Goal: Check status: Check status

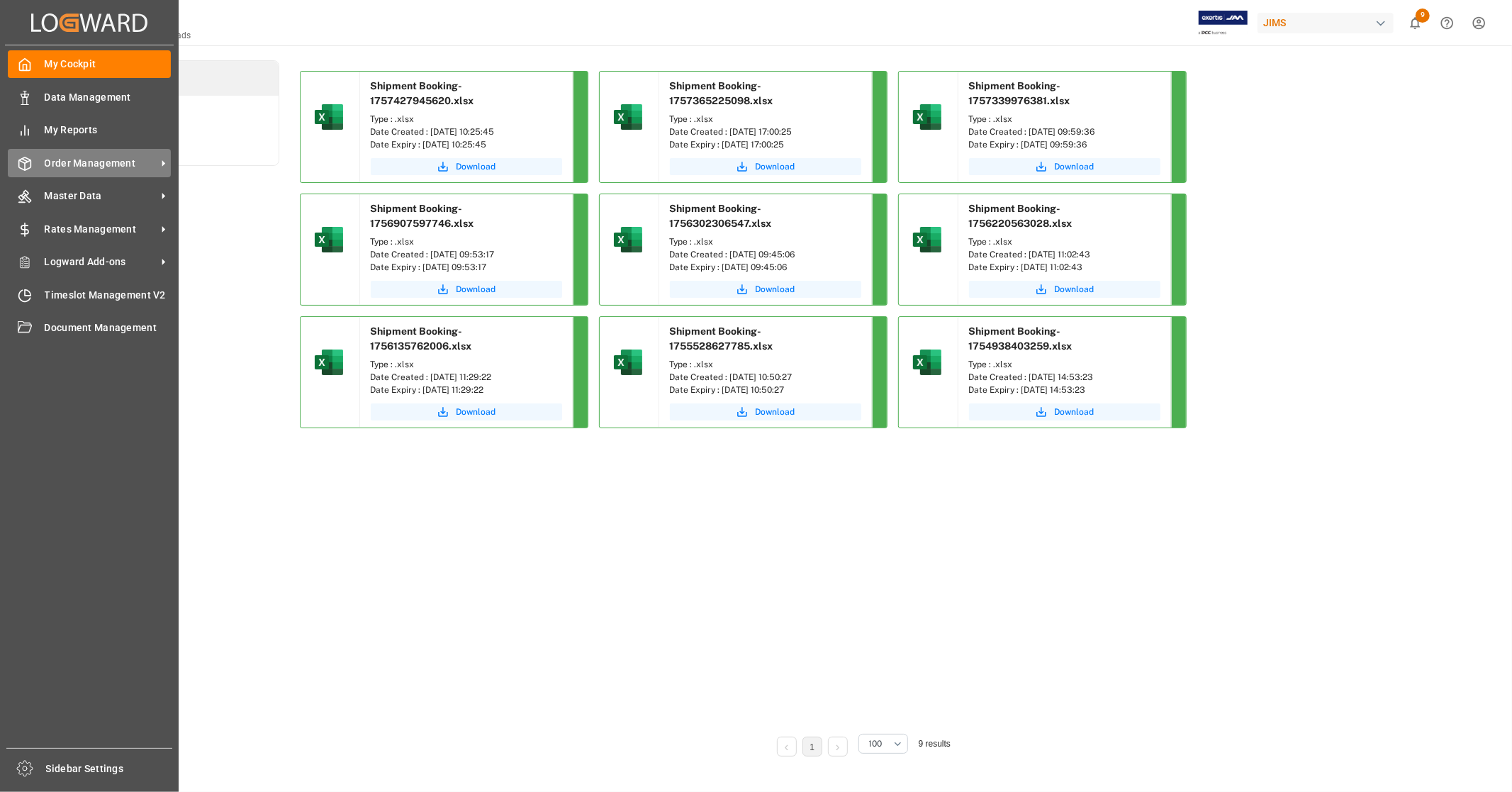
click at [78, 167] on span "Order Management" at bounding box center [100, 164] width 112 height 15
click at [70, 160] on span "Order Management" at bounding box center [100, 164] width 112 height 15
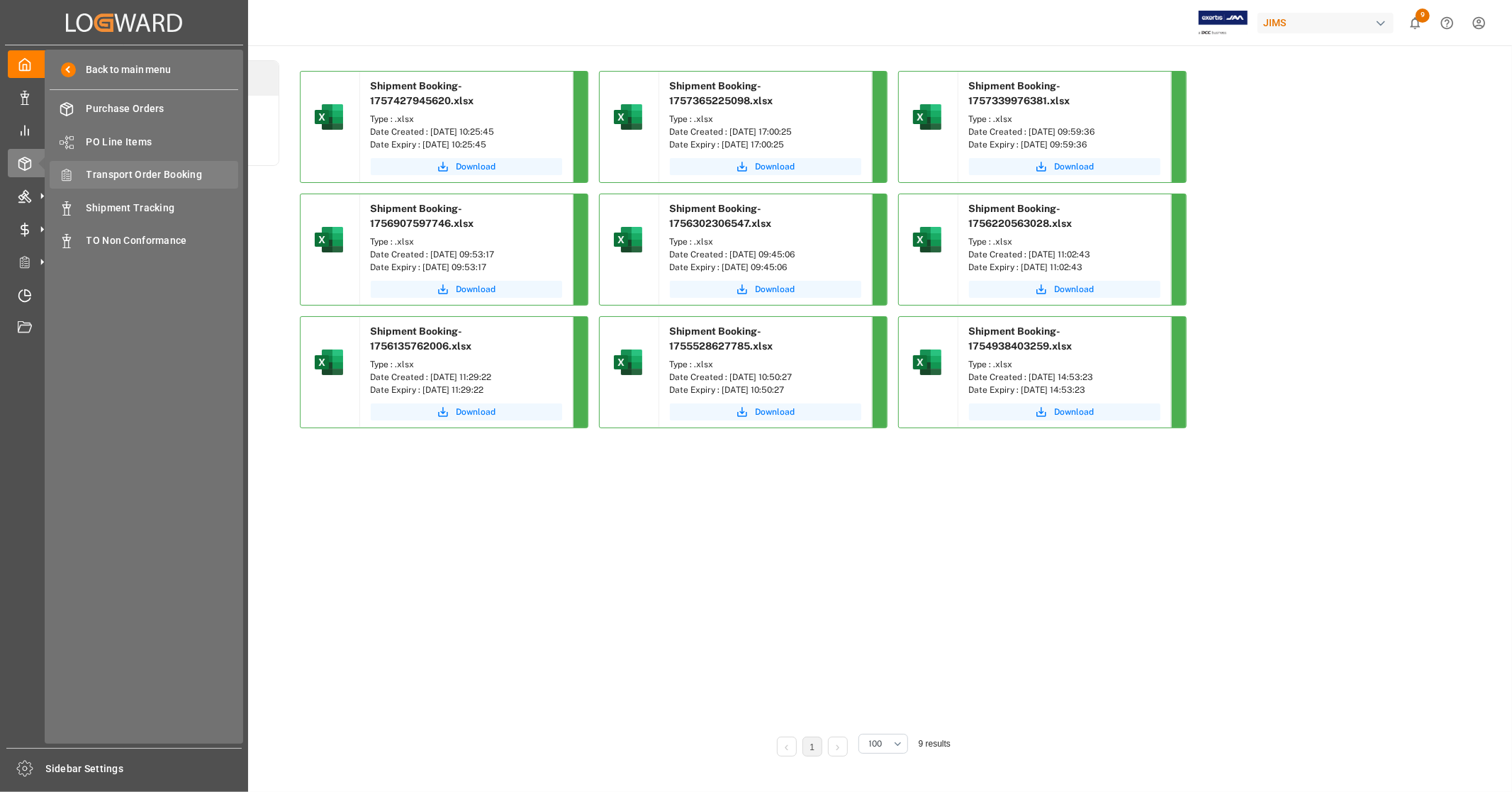
click at [176, 177] on span "Transport Order Booking" at bounding box center [163, 175] width 153 height 15
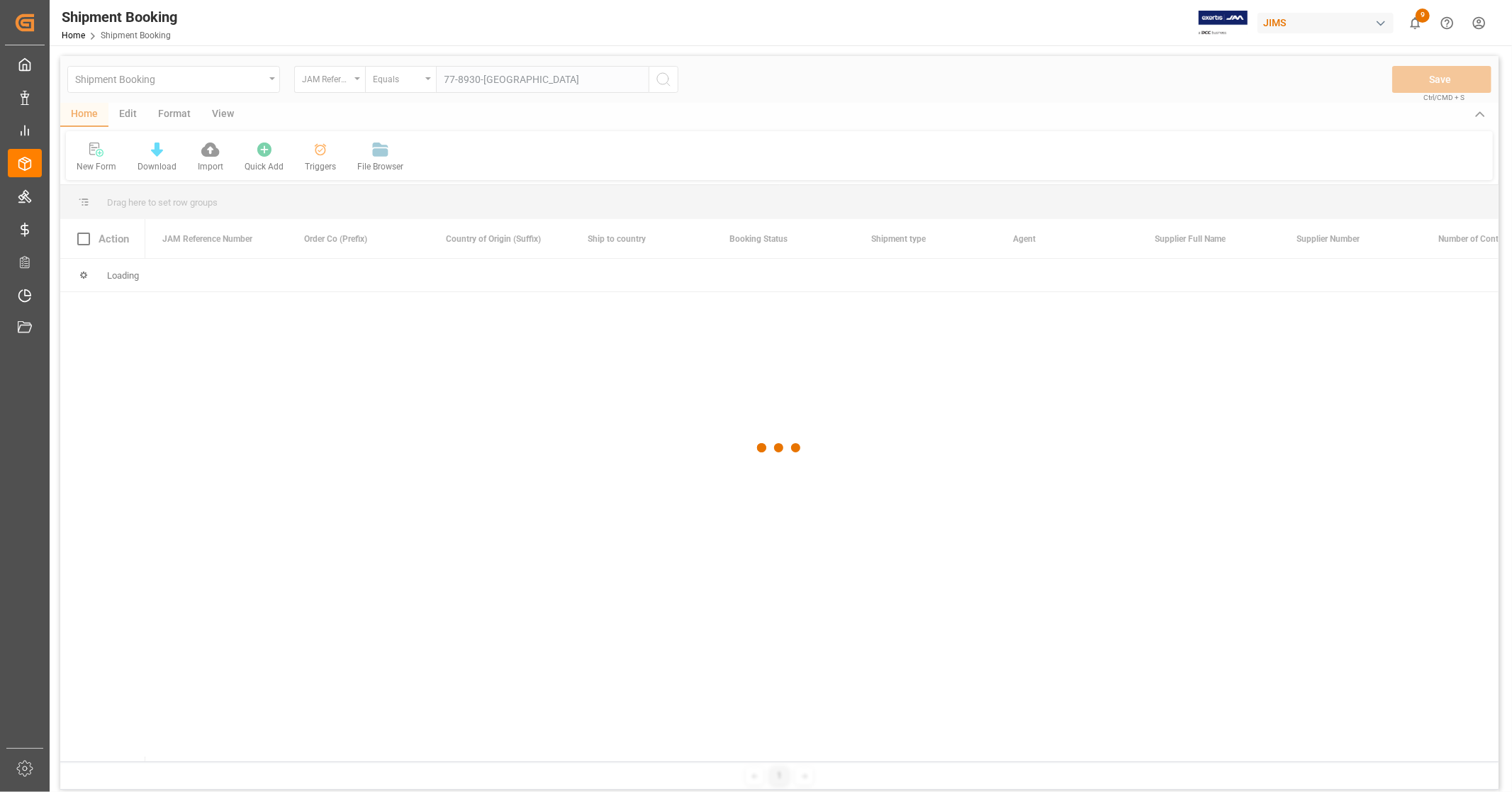
type input "77-8930-[GEOGRAPHIC_DATA]"
click at [663, 79] on div at bounding box center [779, 448] width 1438 height 784
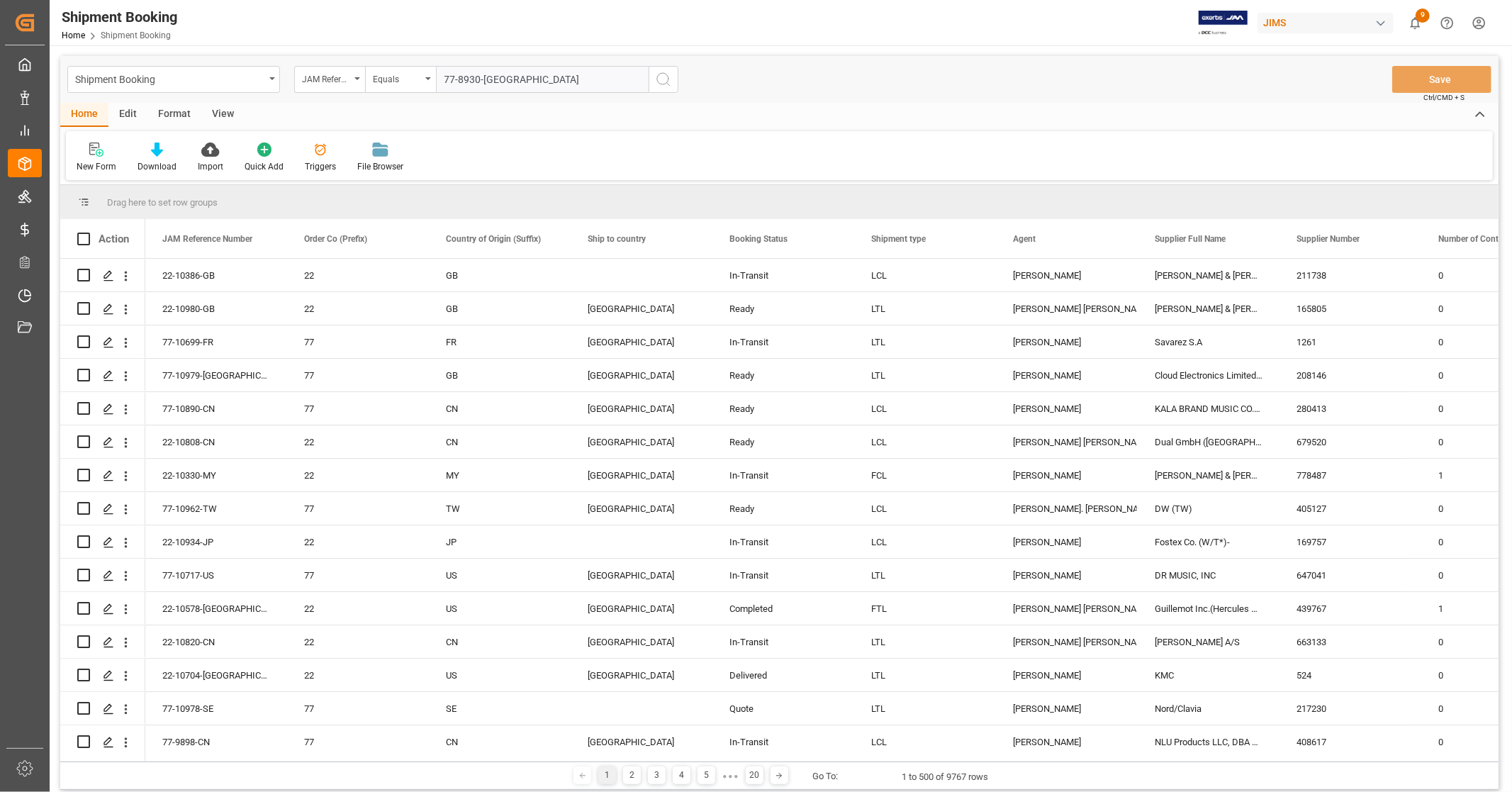
click at [663, 79] on icon "search button" at bounding box center [663, 79] width 17 height 17
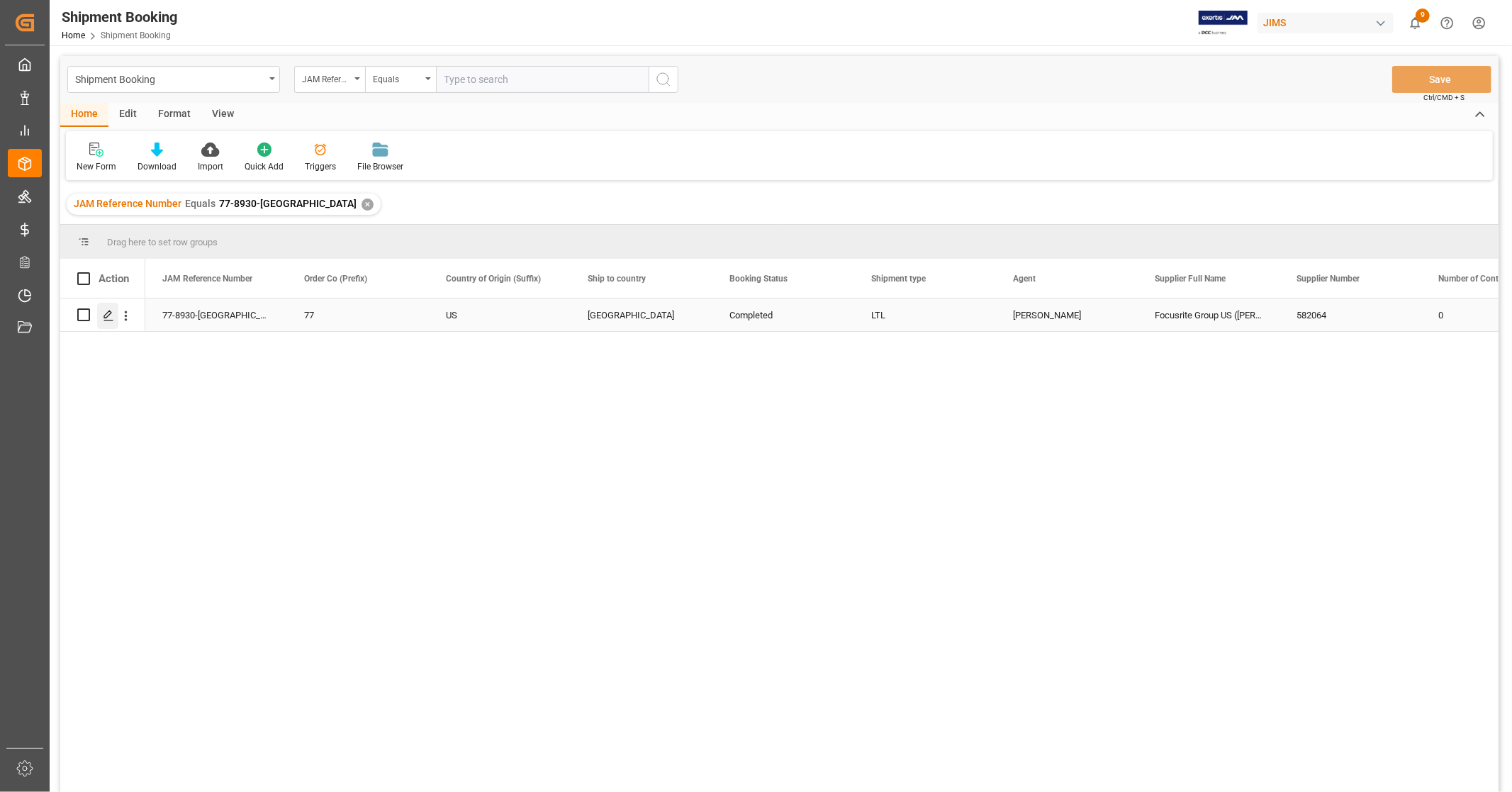
click at [112, 314] on icon "Press SPACE to select this row." at bounding box center [108, 315] width 11 height 11
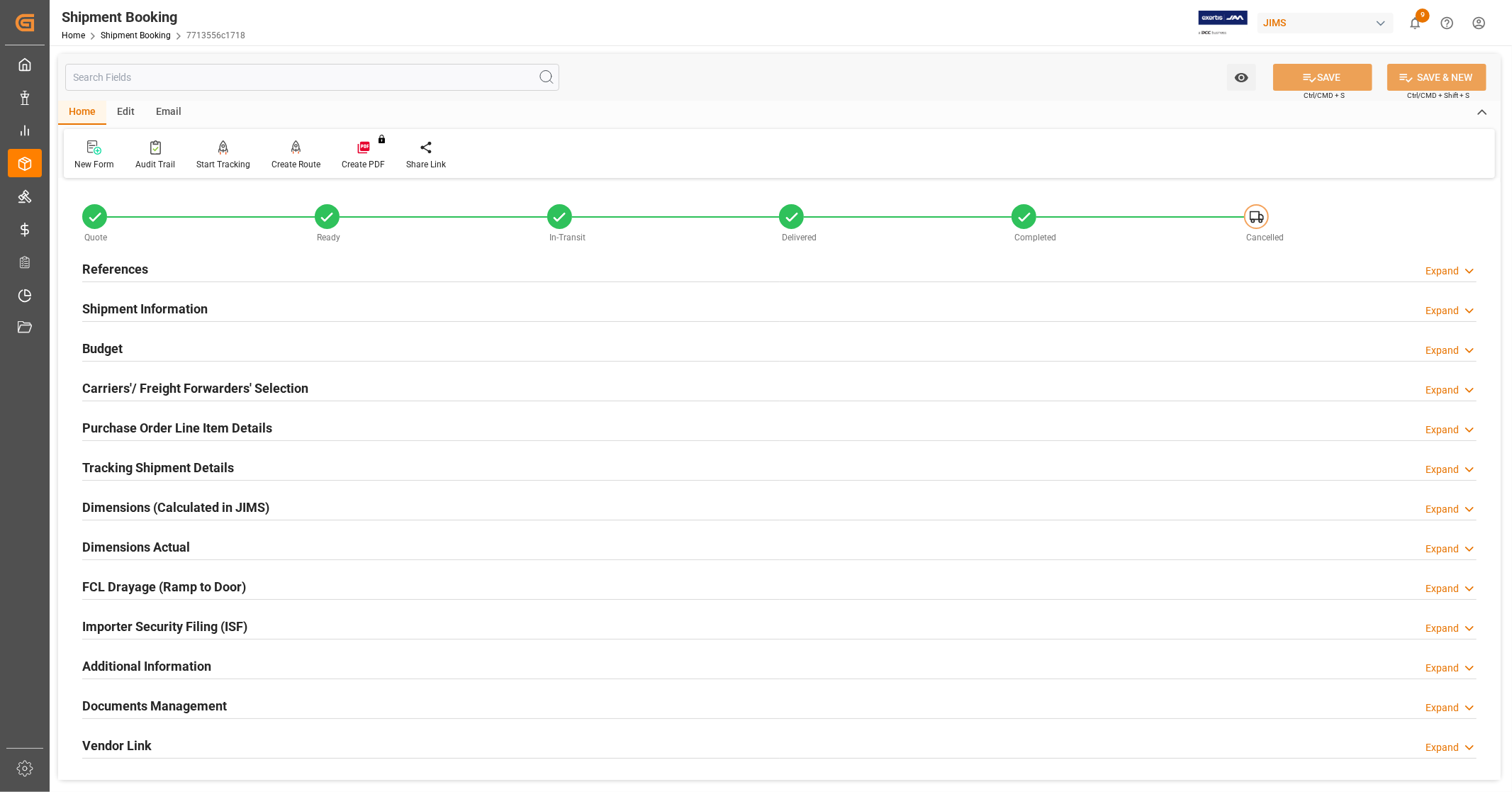
click at [214, 705] on h2 "Documents Management" at bounding box center [154, 705] width 144 height 20
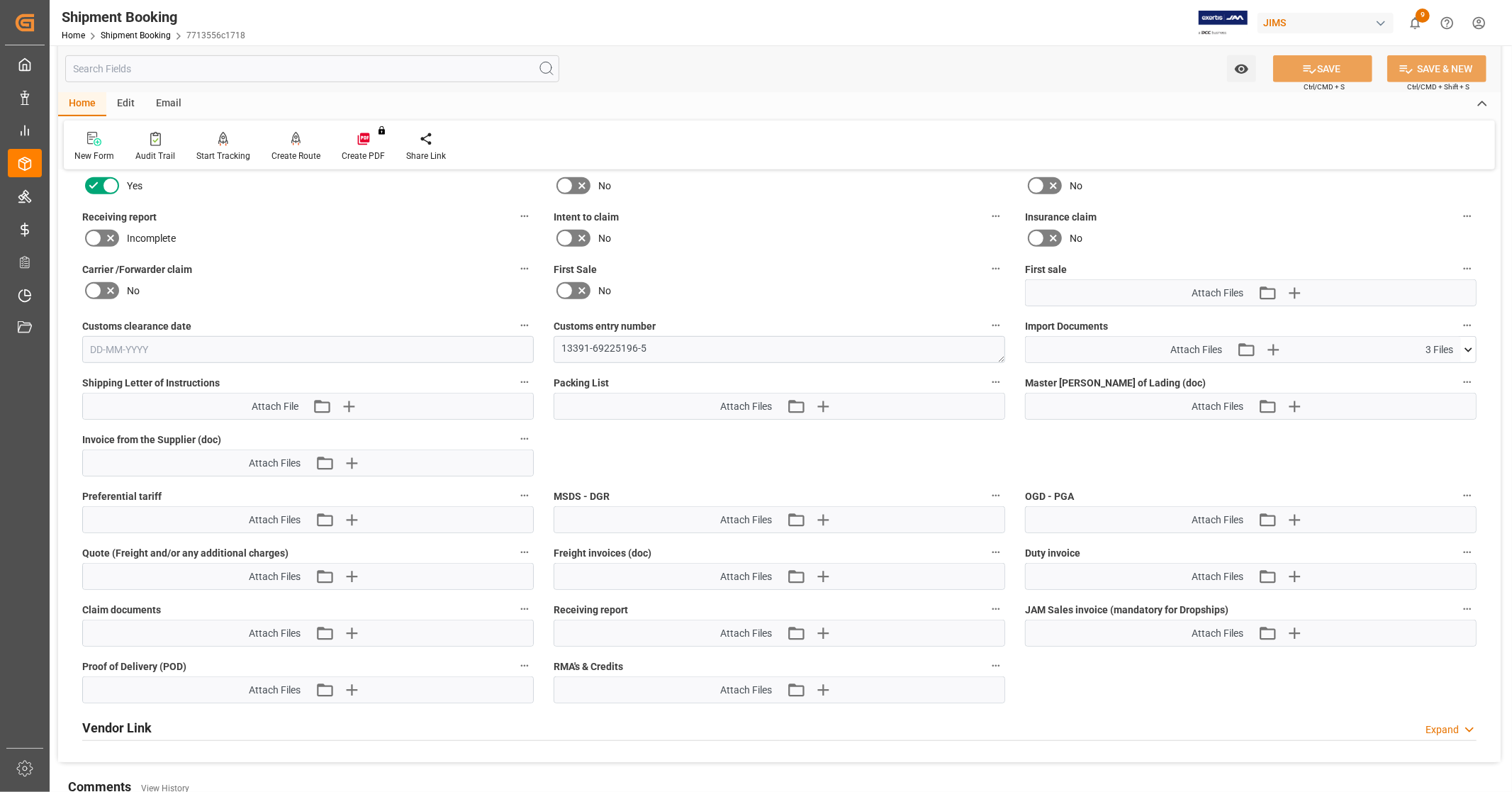
scroll to position [629, 0]
click at [1467, 348] on icon at bounding box center [1468, 349] width 15 height 15
click at [1459, 400] on icon at bounding box center [1460, 405] width 13 height 9
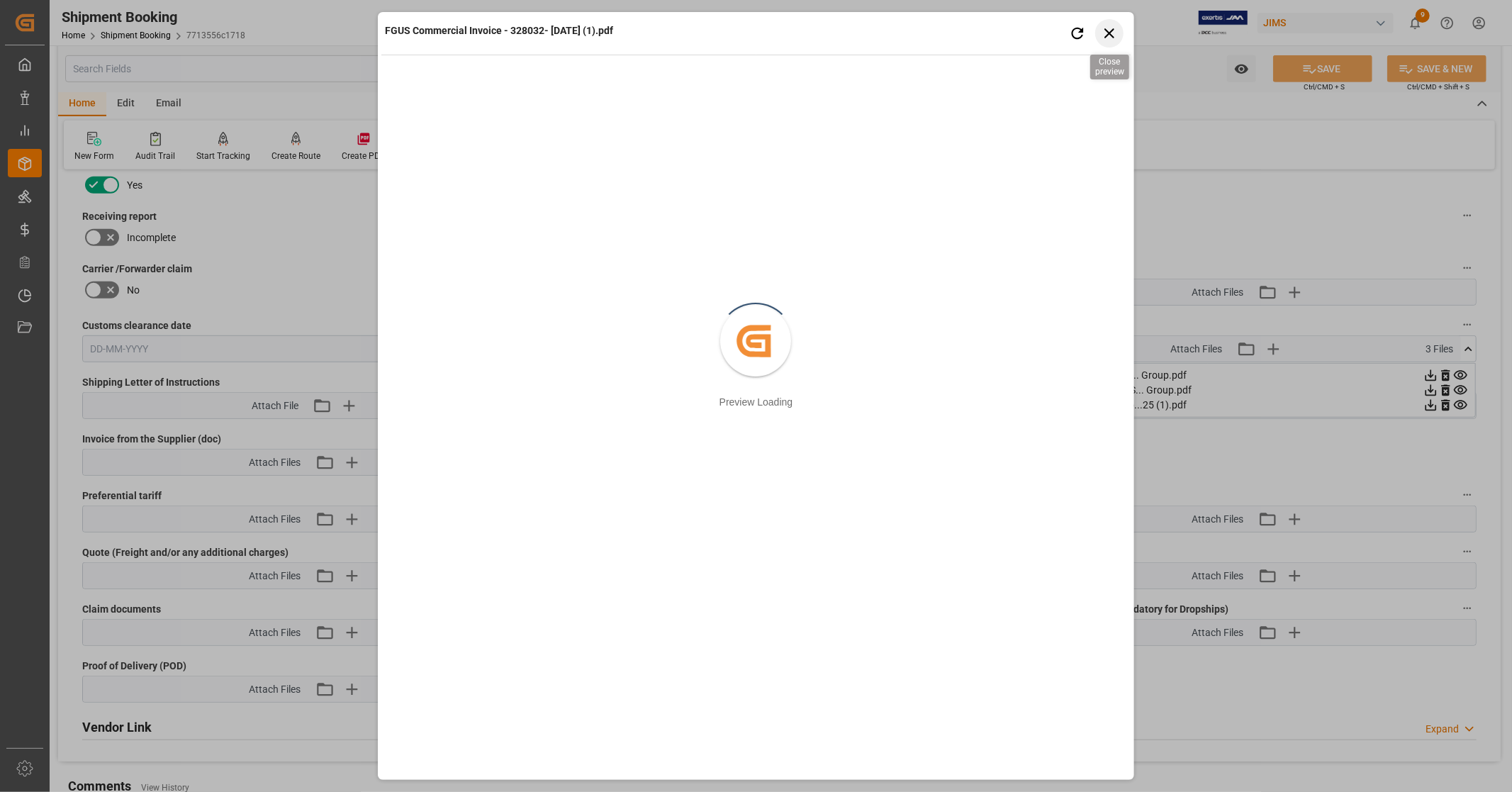
click at [1116, 27] on icon "button" at bounding box center [1108, 33] width 18 height 18
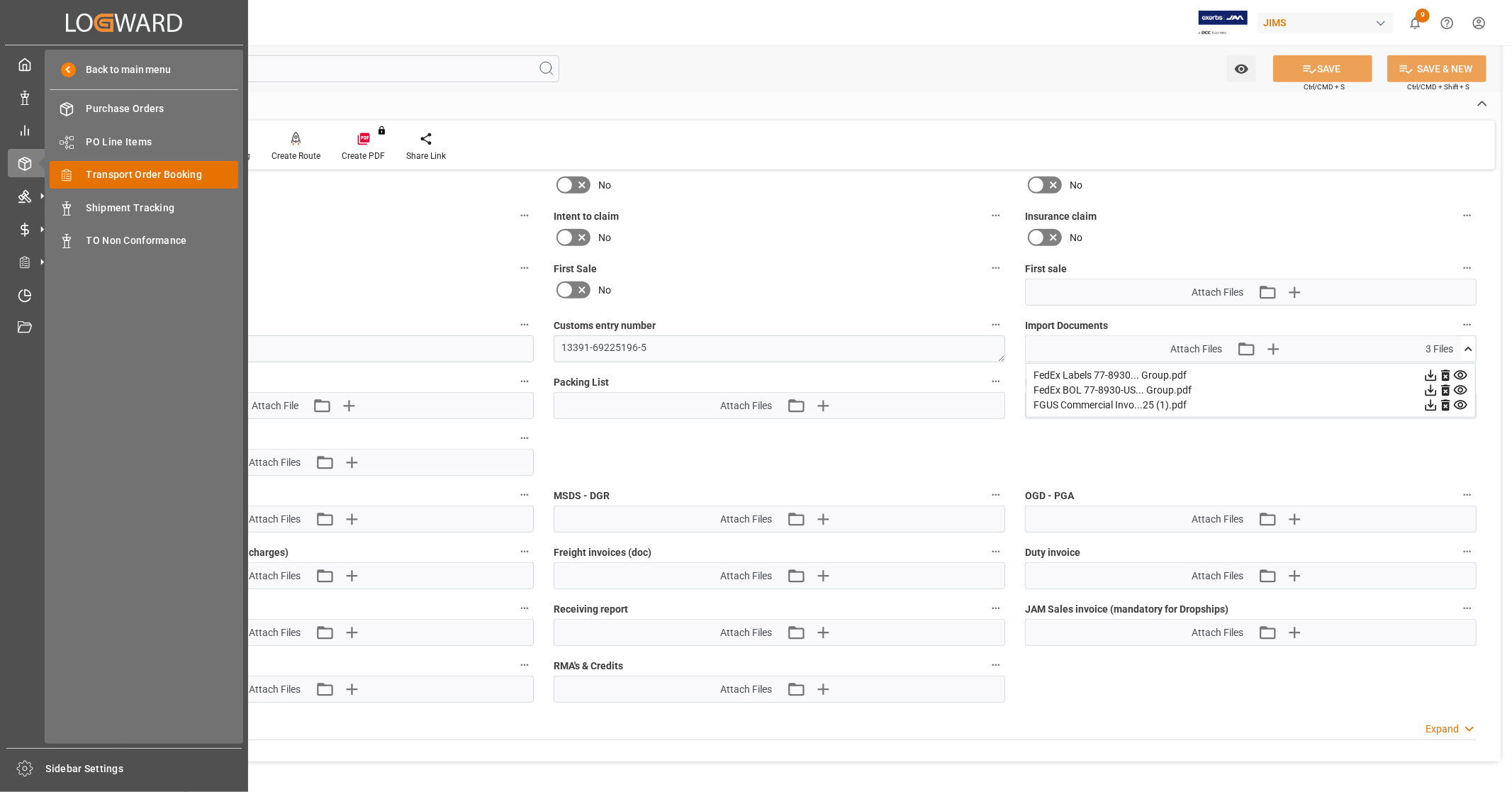
click at [188, 177] on span "Transport Order Booking" at bounding box center [163, 175] width 153 height 15
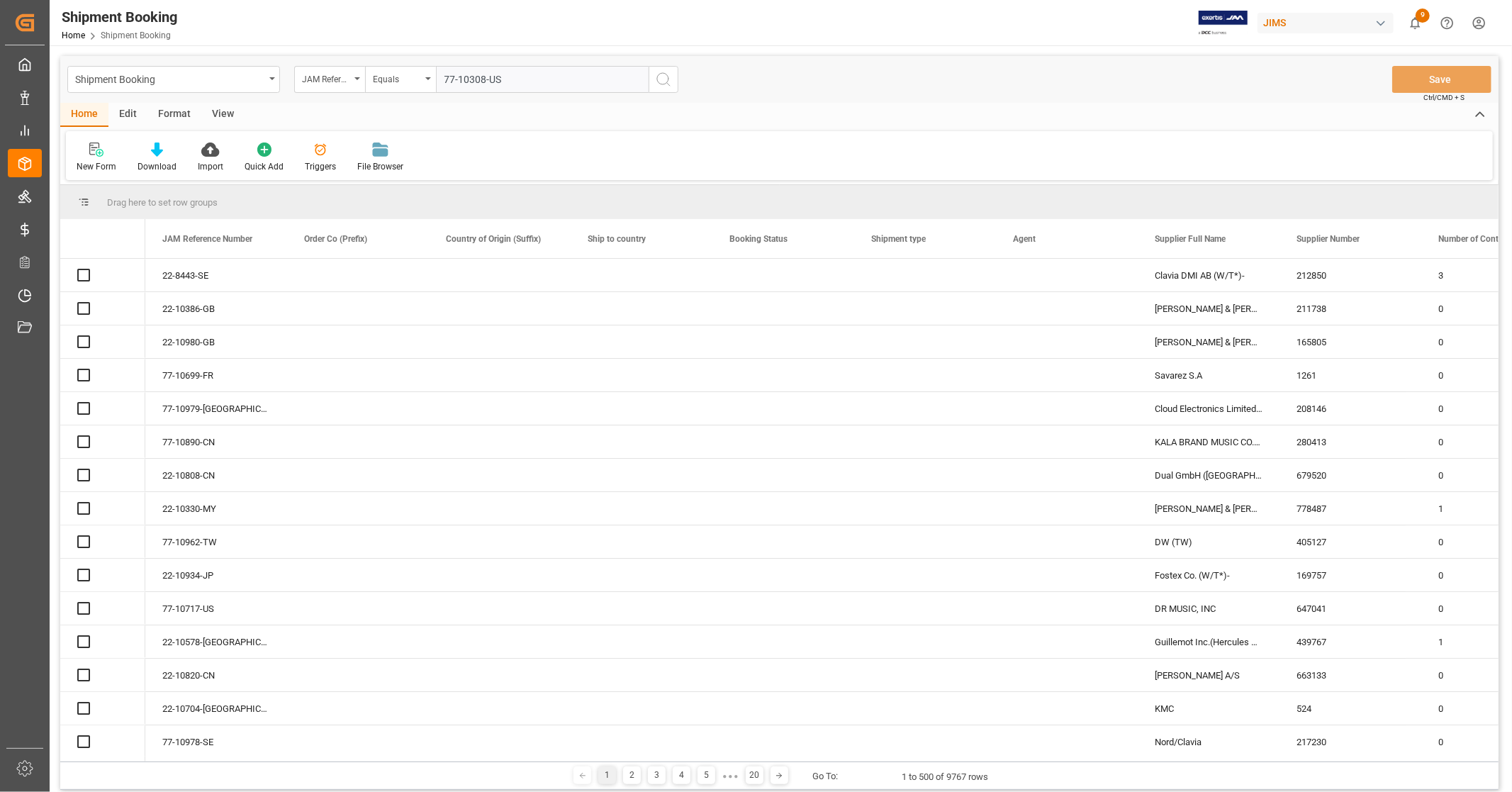
type input "77-10308-US"
click at [662, 79] on icon "search button" at bounding box center [663, 79] width 17 height 17
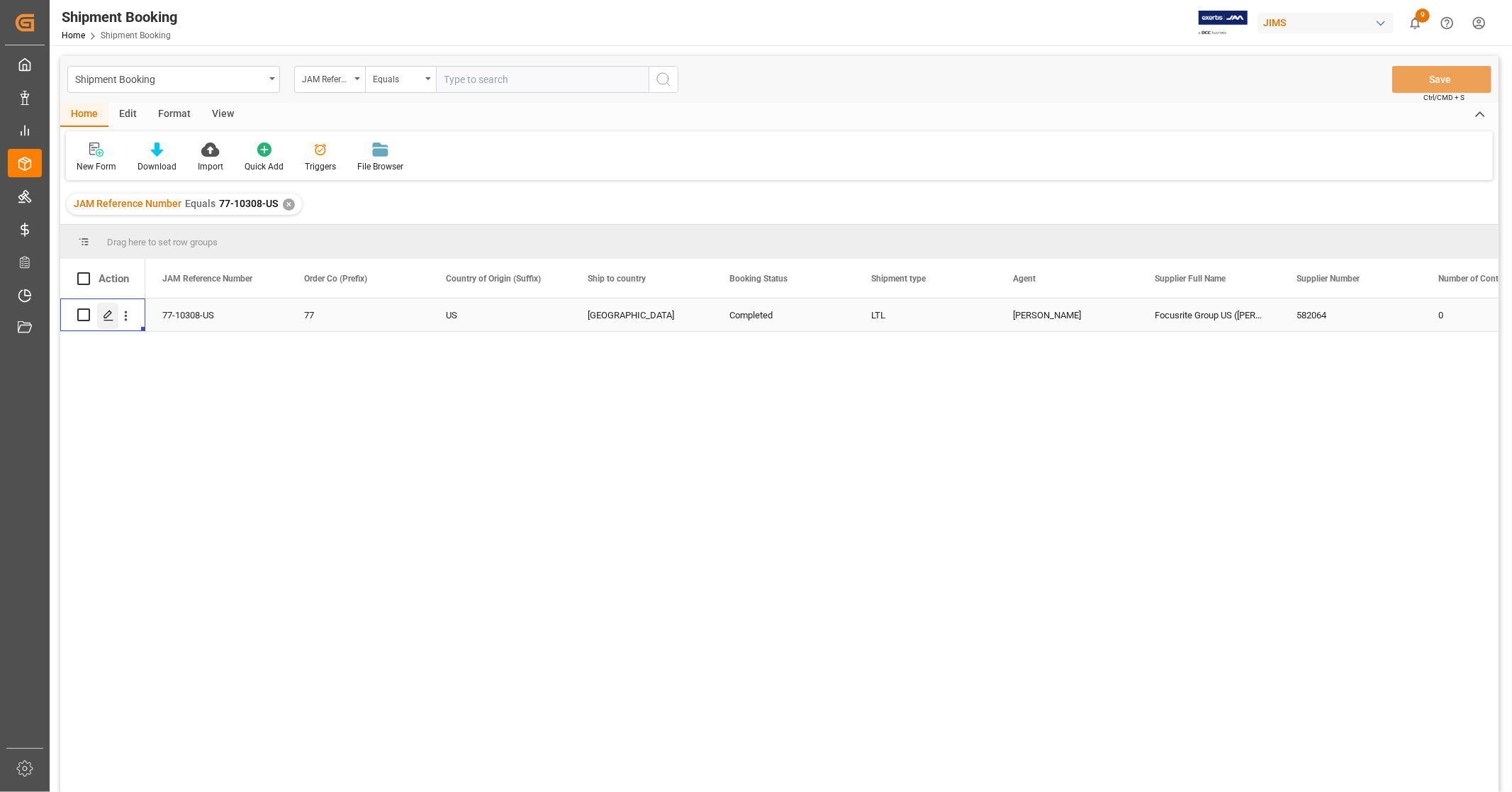
click at [103, 317] on icon "Press SPACE to select this row." at bounding box center [108, 315] width 11 height 11
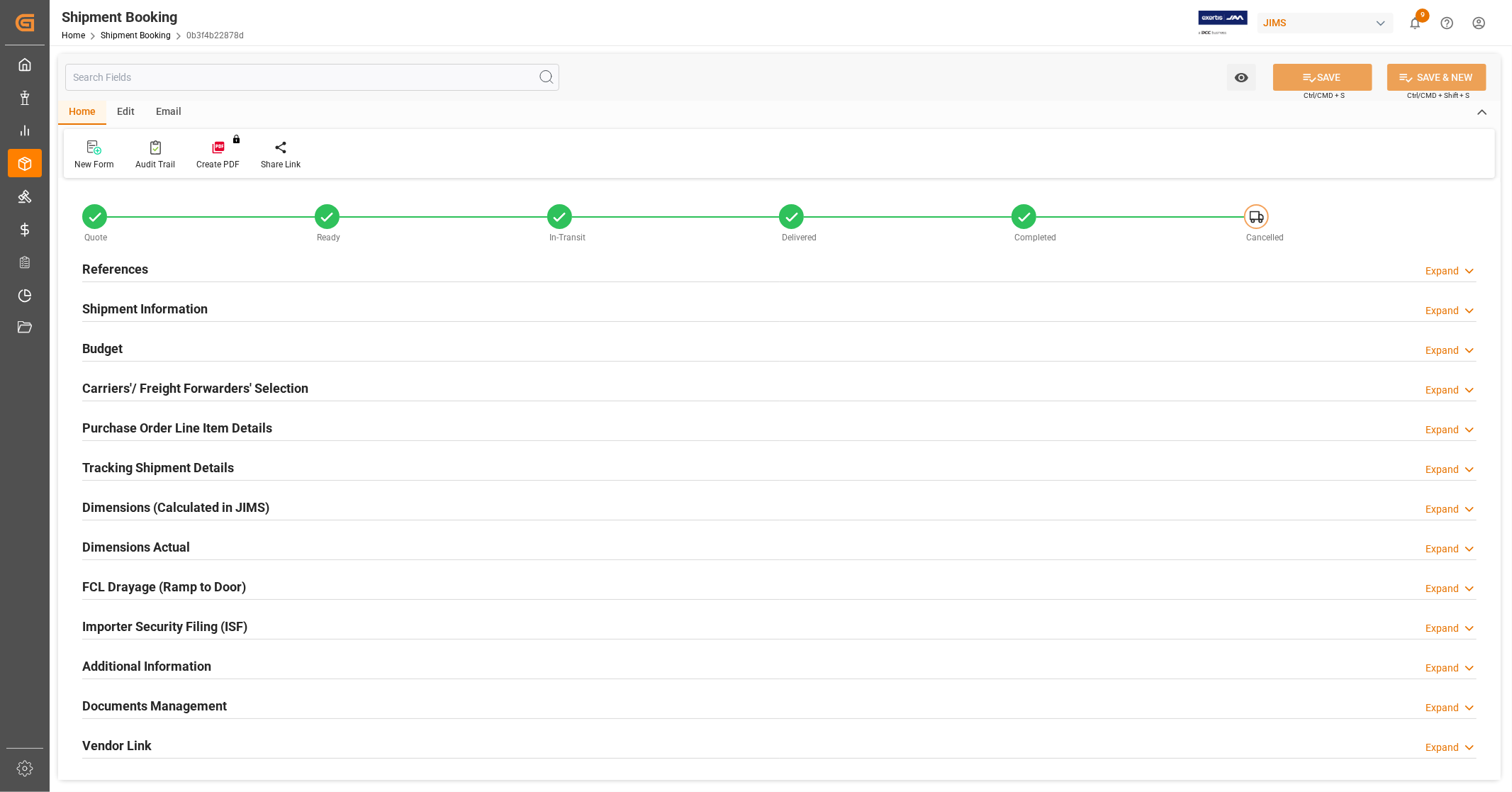
type input "0"
type input "[DATE]"
click at [132, 265] on h2 "References" at bounding box center [114, 269] width 66 height 20
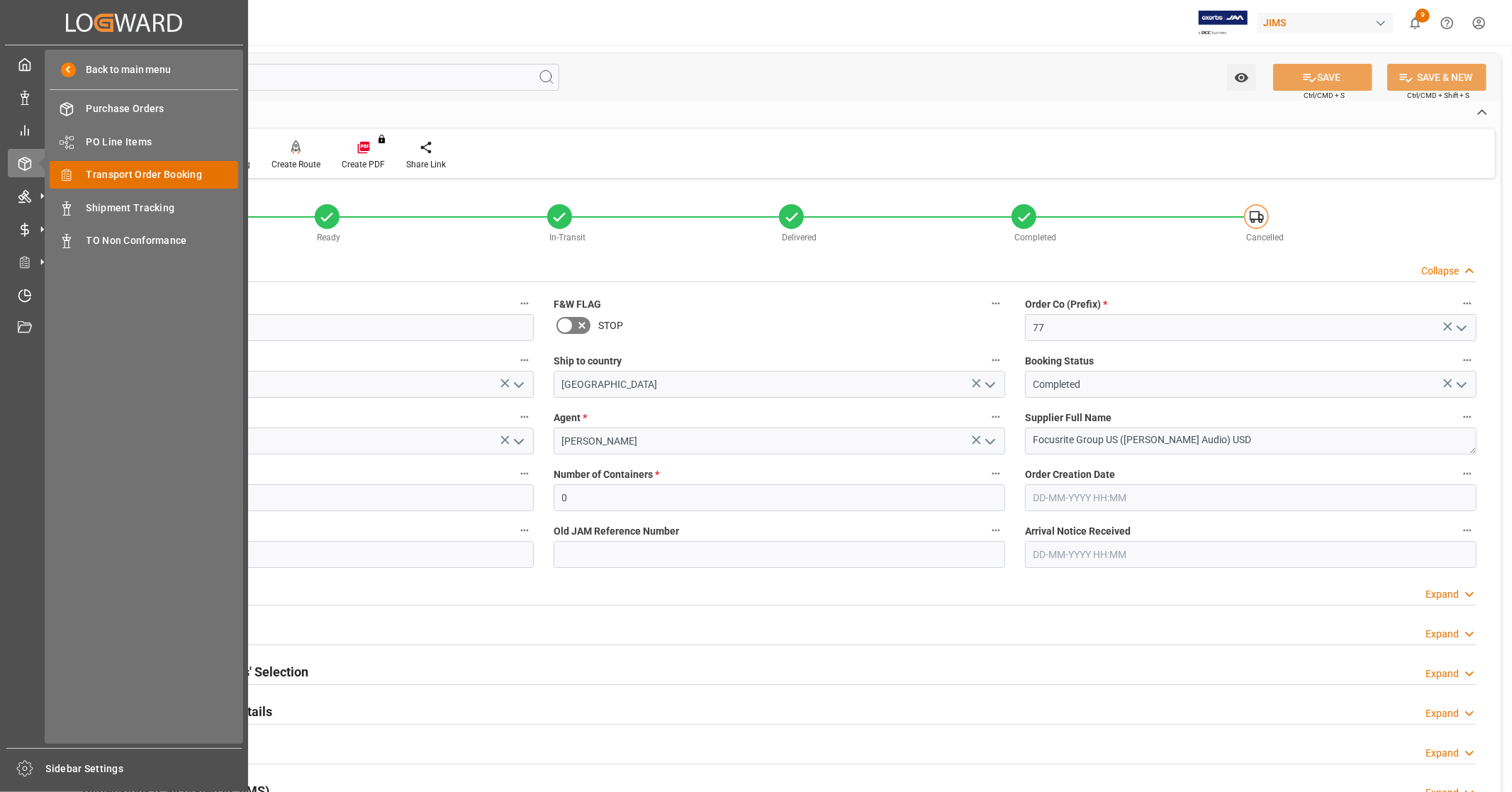
click at [186, 174] on span "Transport Order Booking" at bounding box center [163, 175] width 153 height 15
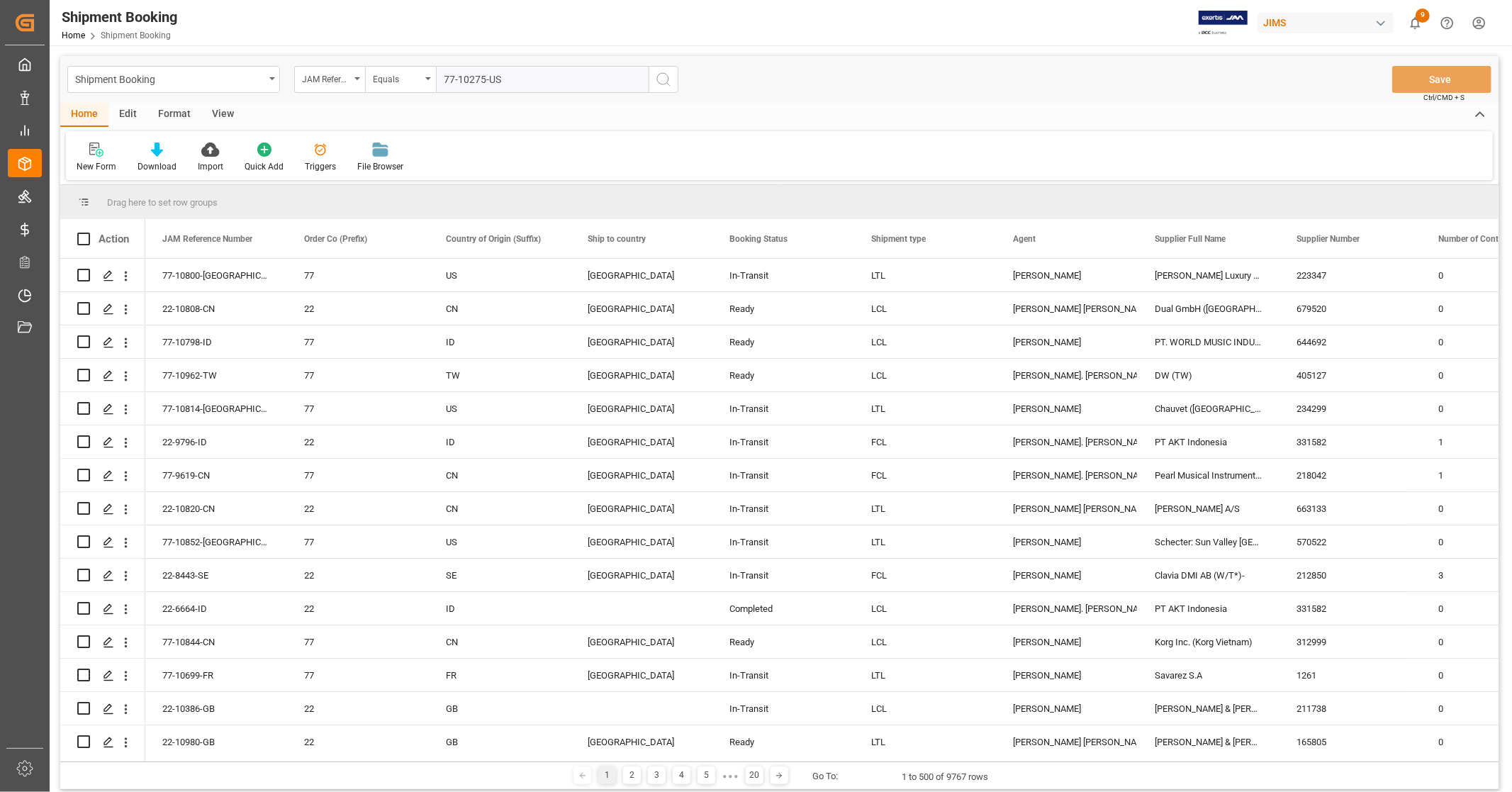
type input "77-10275-US"
click at [671, 82] on icon "search button" at bounding box center [663, 79] width 17 height 17
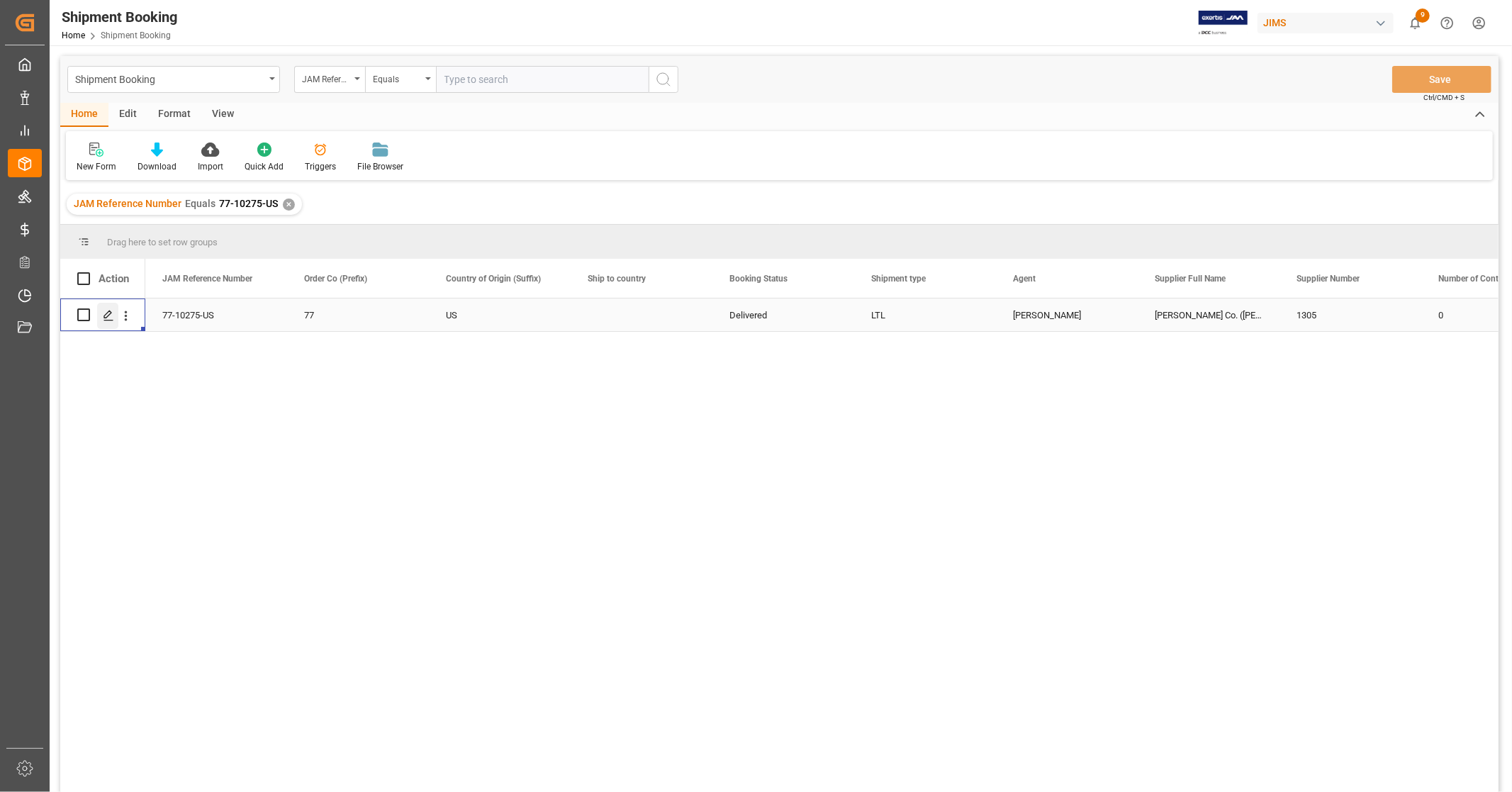
click at [112, 312] on icon "Press SPACE to select this row." at bounding box center [108, 315] width 11 height 11
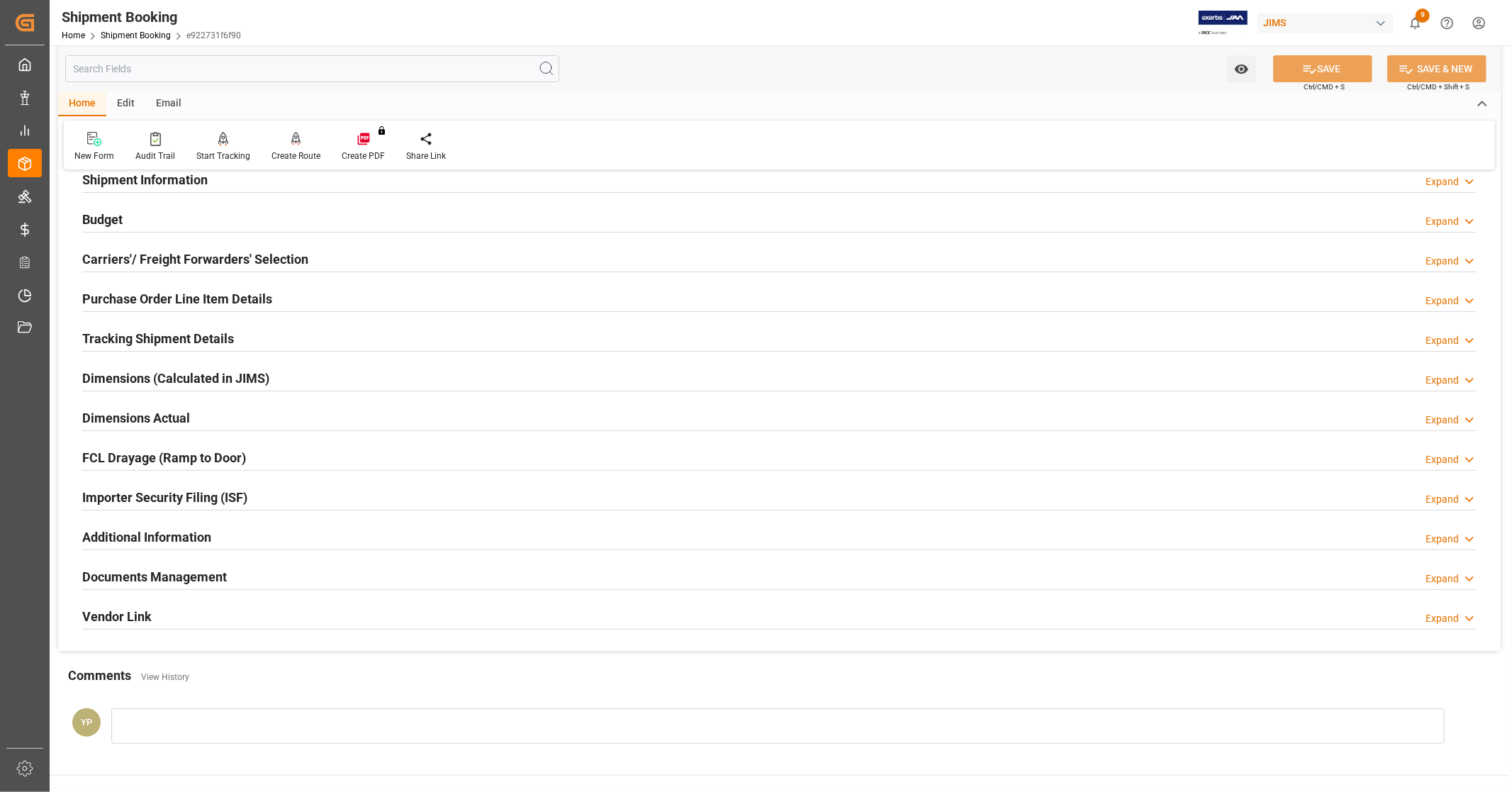
scroll to position [273, 0]
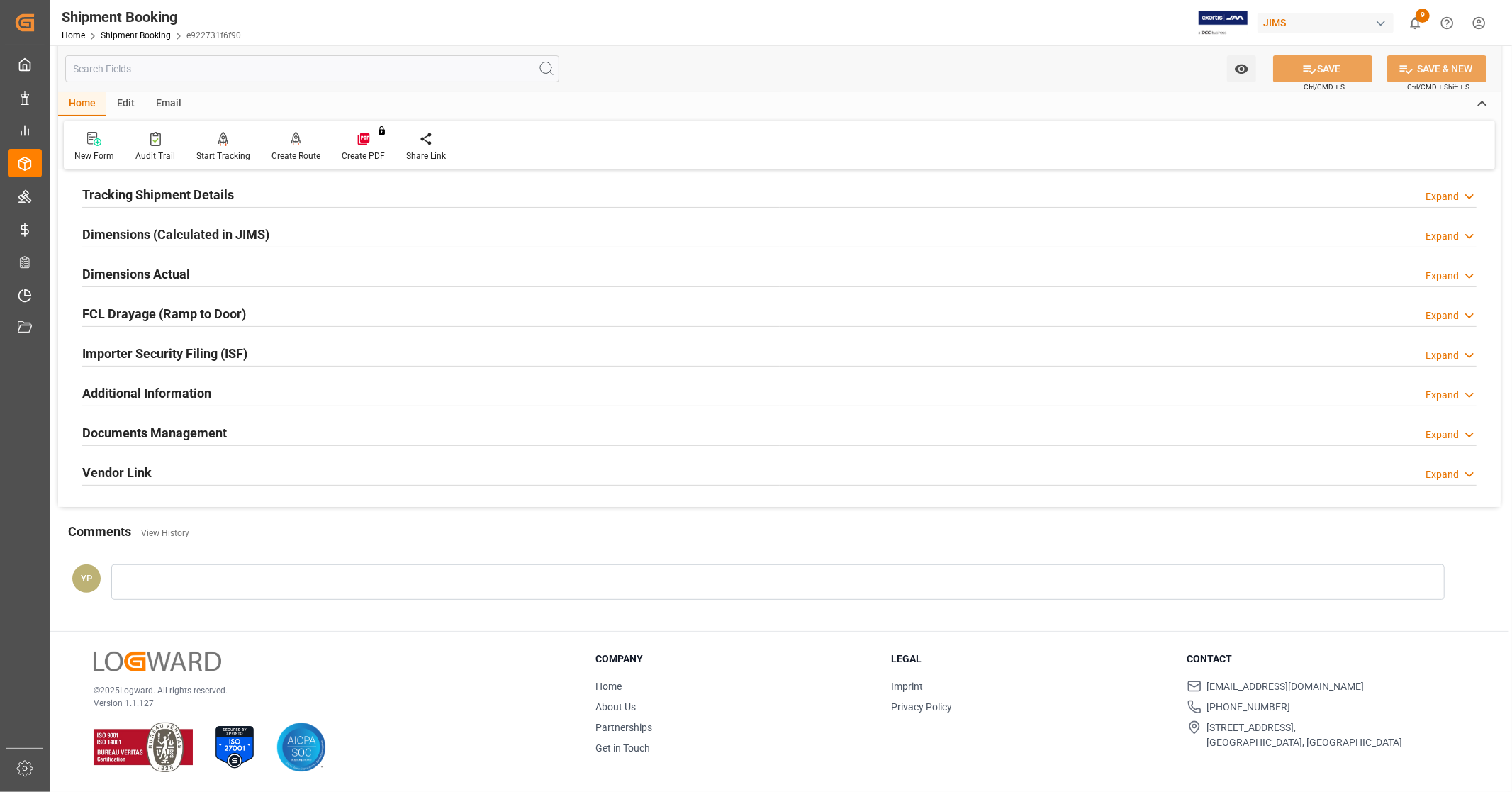
click at [251, 427] on div "Documents Management Expand" at bounding box center [779, 431] width 1394 height 27
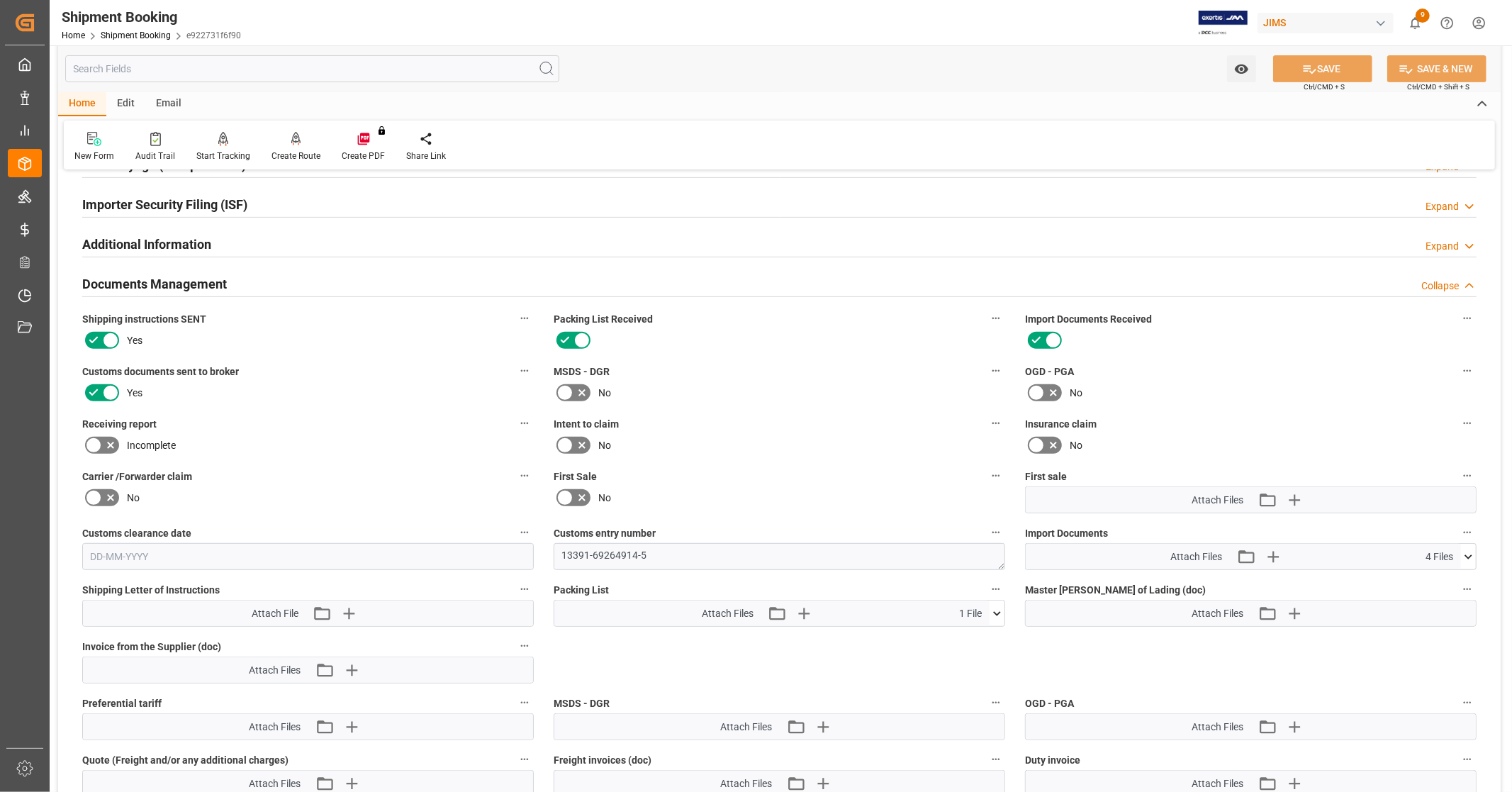
scroll to position [667, 0]
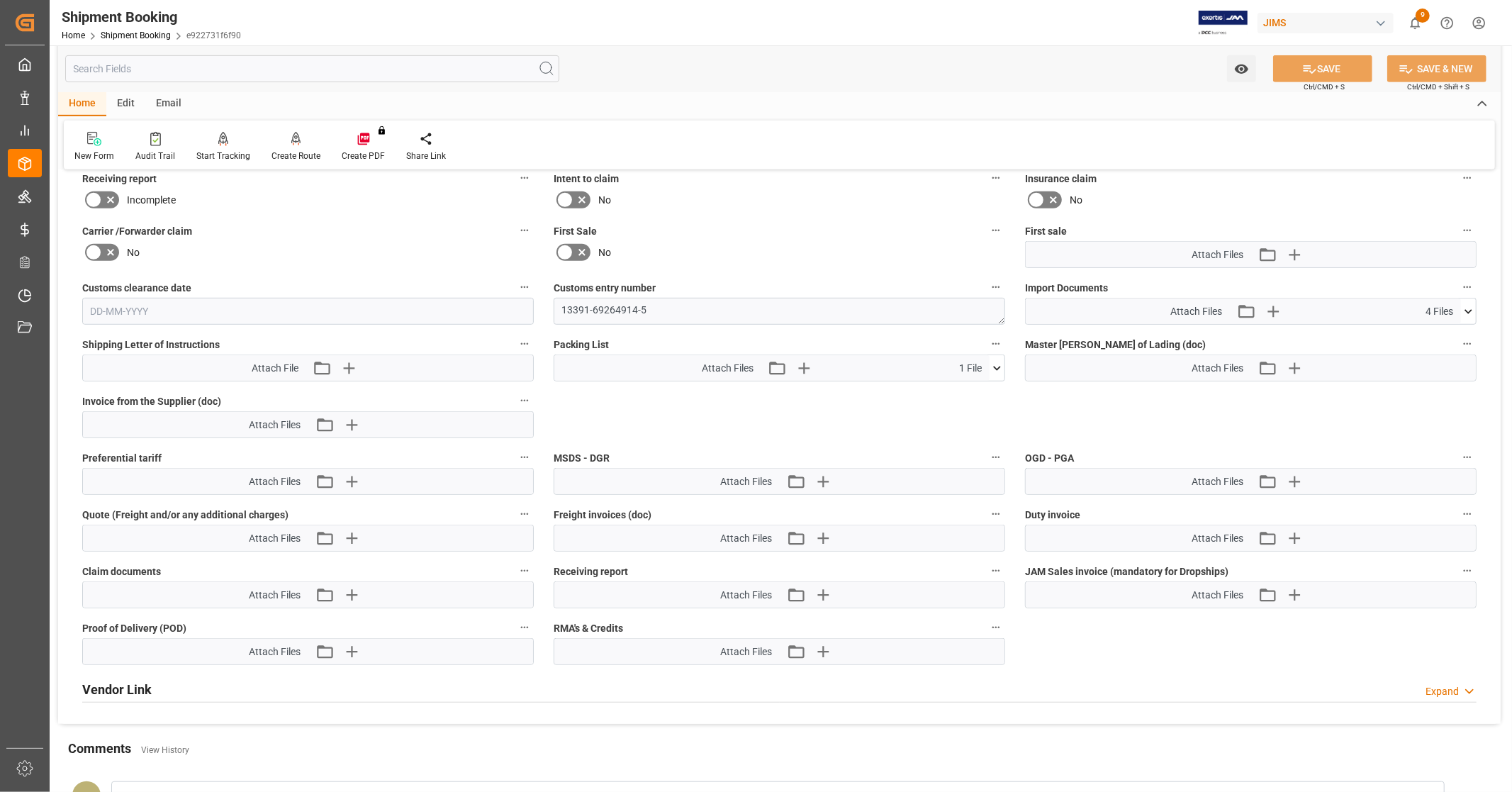
click at [1470, 305] on icon at bounding box center [1468, 312] width 15 height 15
click at [1432, 378] on icon at bounding box center [1430, 383] width 15 height 15
